Goal: Task Accomplishment & Management: Use online tool/utility

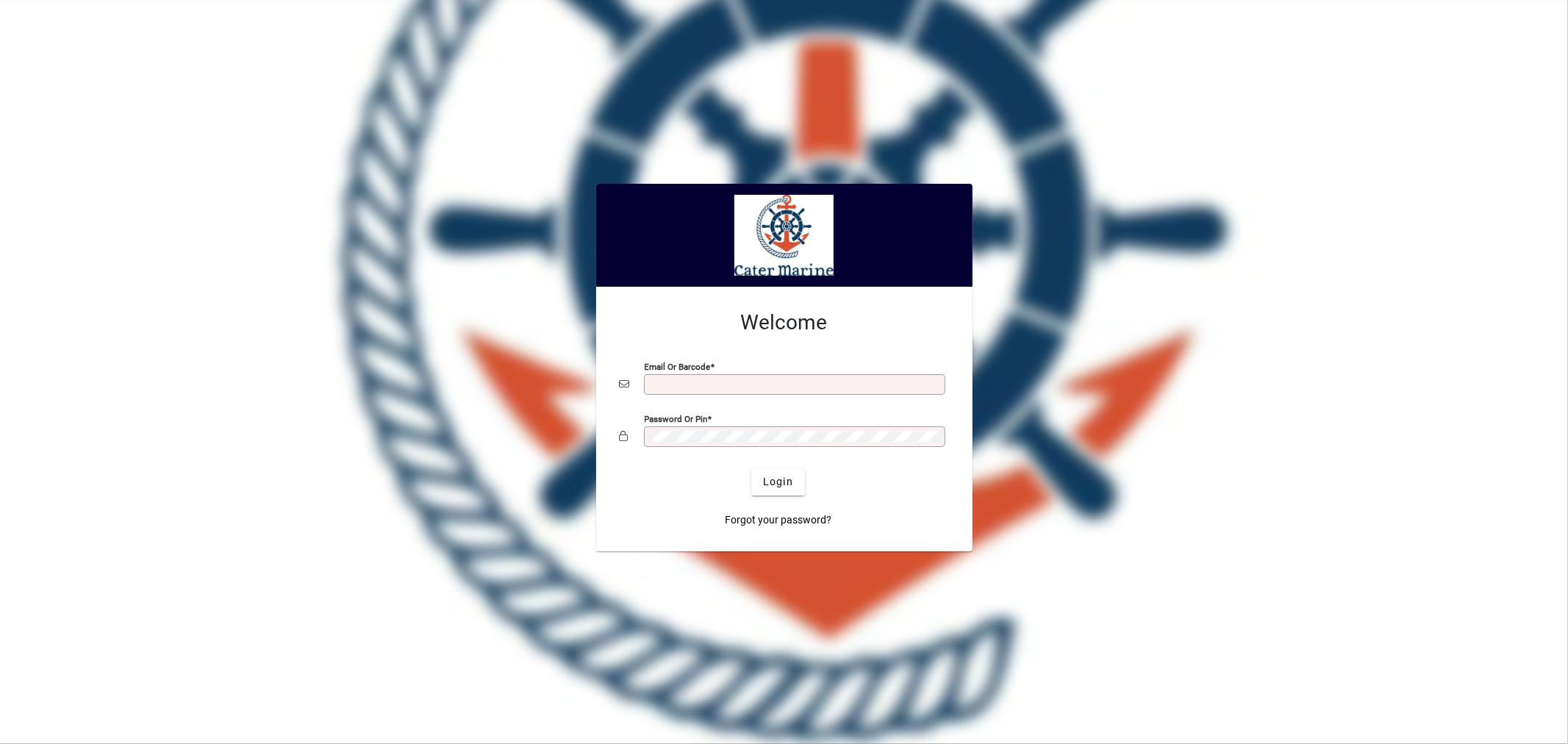
click at [709, 381] on input "Email or Barcode" at bounding box center [796, 384] width 297 height 12
type input "**********"
click at [751, 469] on button "Login" at bounding box center [778, 482] width 54 height 26
